Goal: Information Seeking & Learning: Compare options

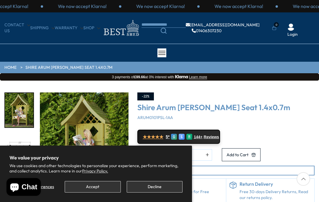
click at [101, 185] on button "Accept" at bounding box center [93, 187] width 56 height 12
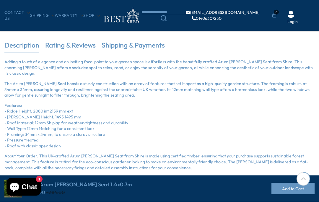
scroll to position [159, 0]
click at [284, 130] on p "Features: - Ridge Height: 2080 int 2159 mm ext - Eaves Height: 1495 1495 mm - R…" at bounding box center [159, 126] width 310 height 46
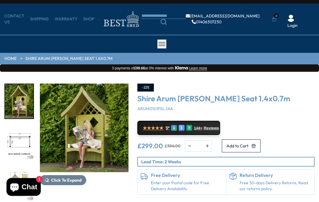
scroll to position [0, 0]
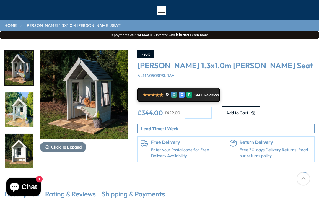
scroll to position [38, 0]
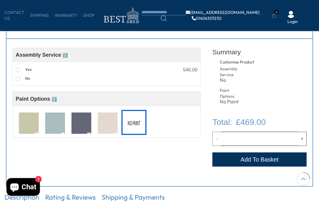
scroll to position [202, 0]
click at [21, 67] on label "Yes" at bounding box center [24, 70] width 16 height 8
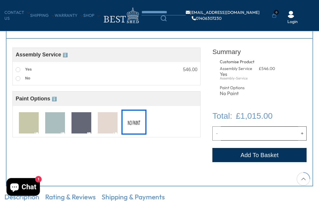
click at [20, 75] on label "No" at bounding box center [23, 79] width 14 height 8
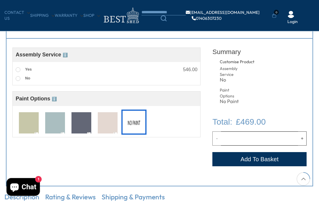
click at [86, 123] on img at bounding box center [81, 123] width 20 height 22
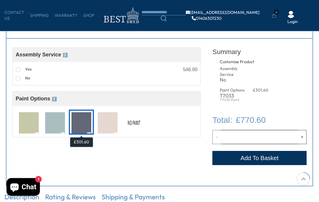
click at [30, 122] on img at bounding box center [29, 123] width 20 height 22
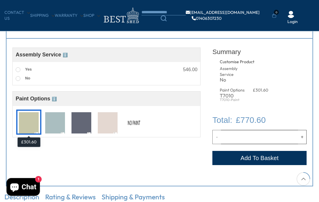
click at [138, 119] on img at bounding box center [134, 123] width 20 height 22
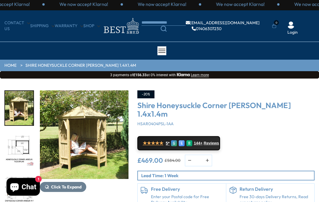
scroll to position [0, 0]
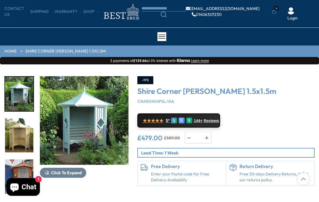
scroll to position [16, 0]
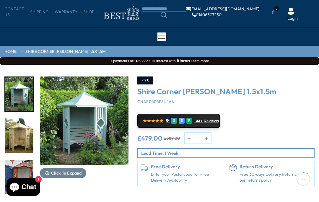
click at [64, 170] on span "Click To Expand" at bounding box center [66, 172] width 30 height 5
